Goal: Check status

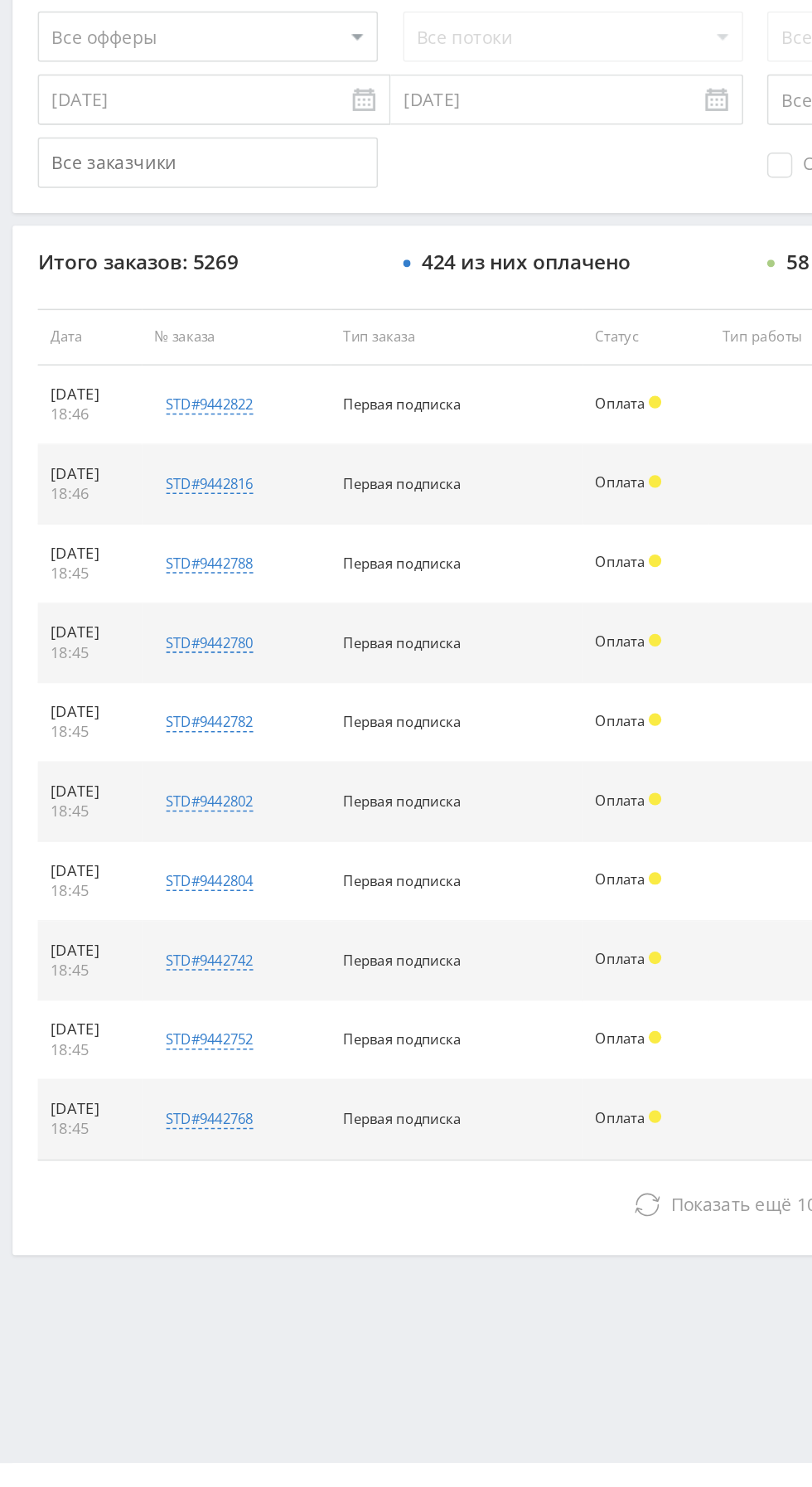
click at [227, 1251] on button "Показать ещё 10 из 5259" at bounding box center [497, 1267] width 945 height 33
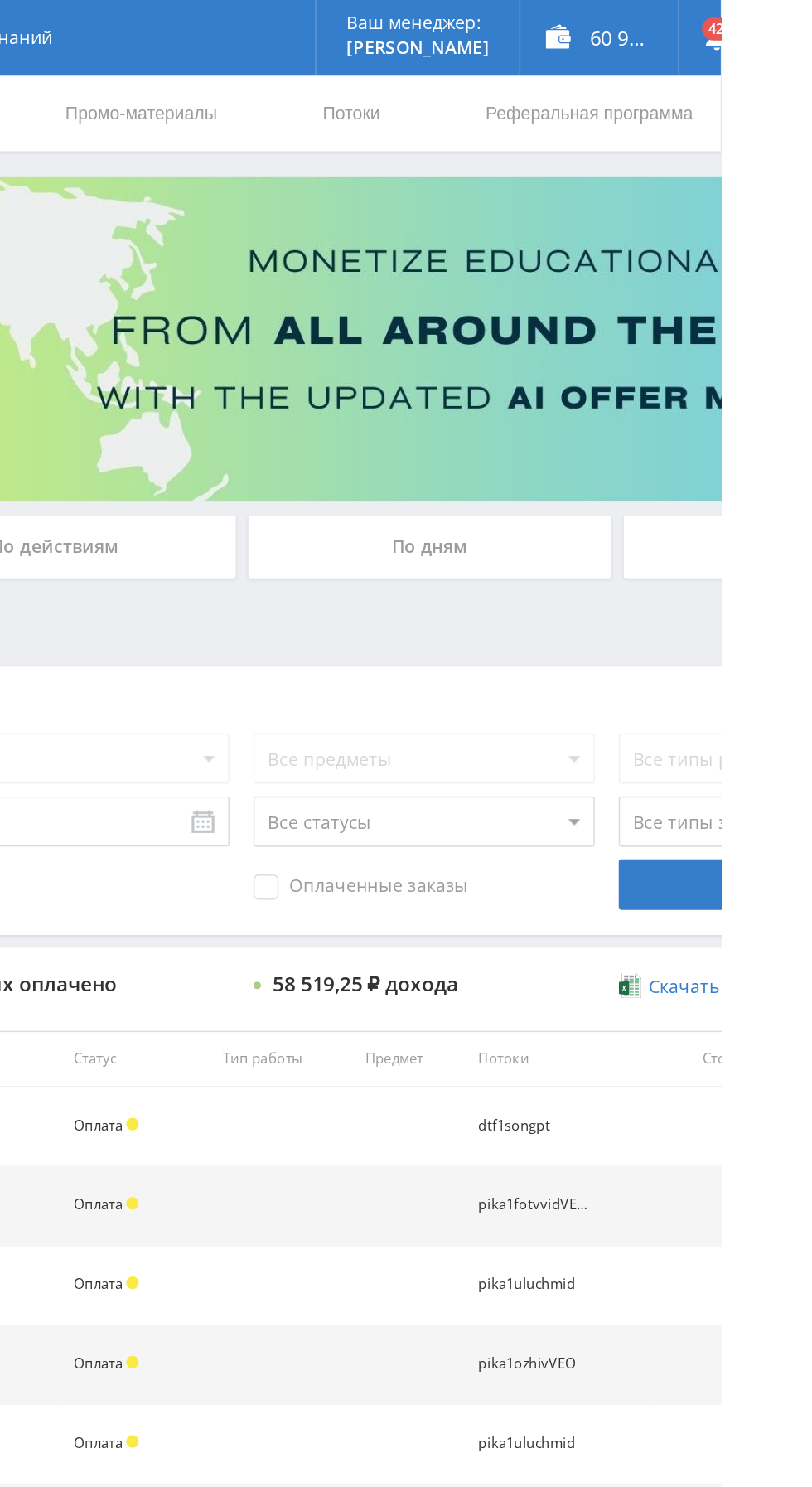
click at [652, 352] on div "По дням" at bounding box center [621, 359] width 238 height 41
click at [0, 0] on input "По дням" at bounding box center [0, 0] width 0 height 0
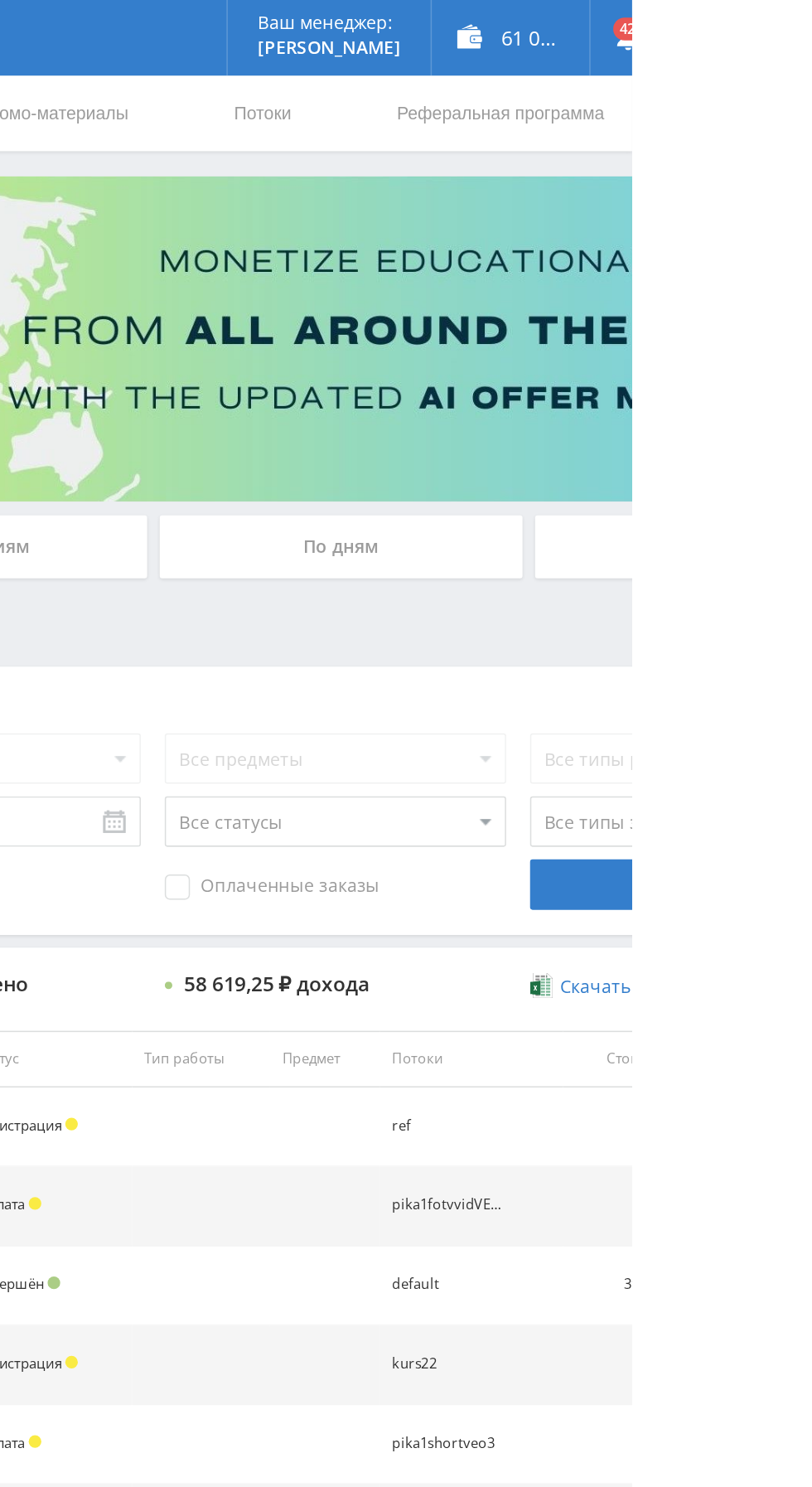
click at [558, 350] on div "По дням" at bounding box center [621, 359] width 238 height 41
click at [0, 0] on input "По дням" at bounding box center [0, 0] width 0 height 0
